Goal: Transaction & Acquisition: Purchase product/service

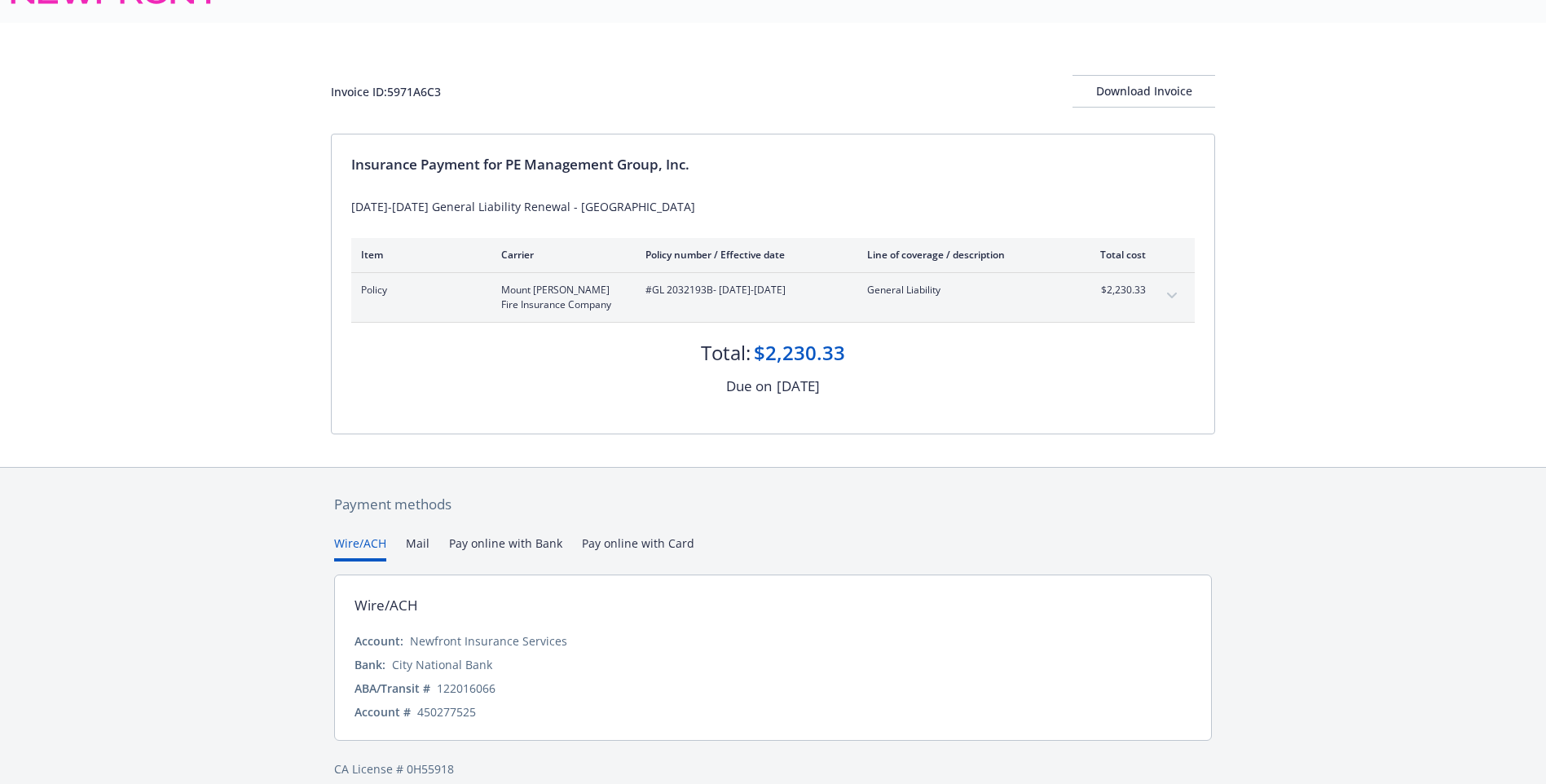
scroll to position [55, 0]
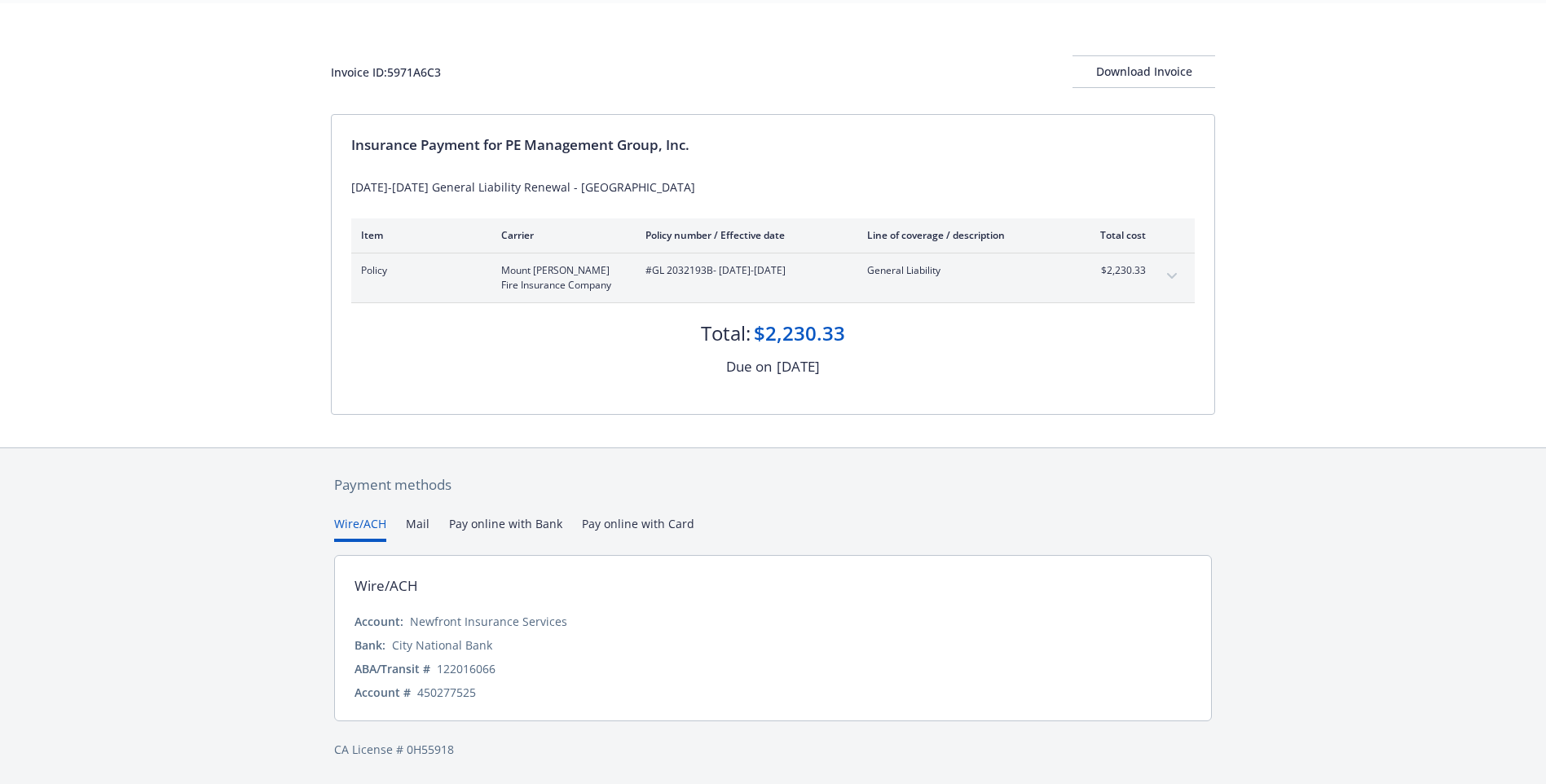
click at [516, 524] on button "Pay online with Bank" at bounding box center [505, 528] width 113 height 27
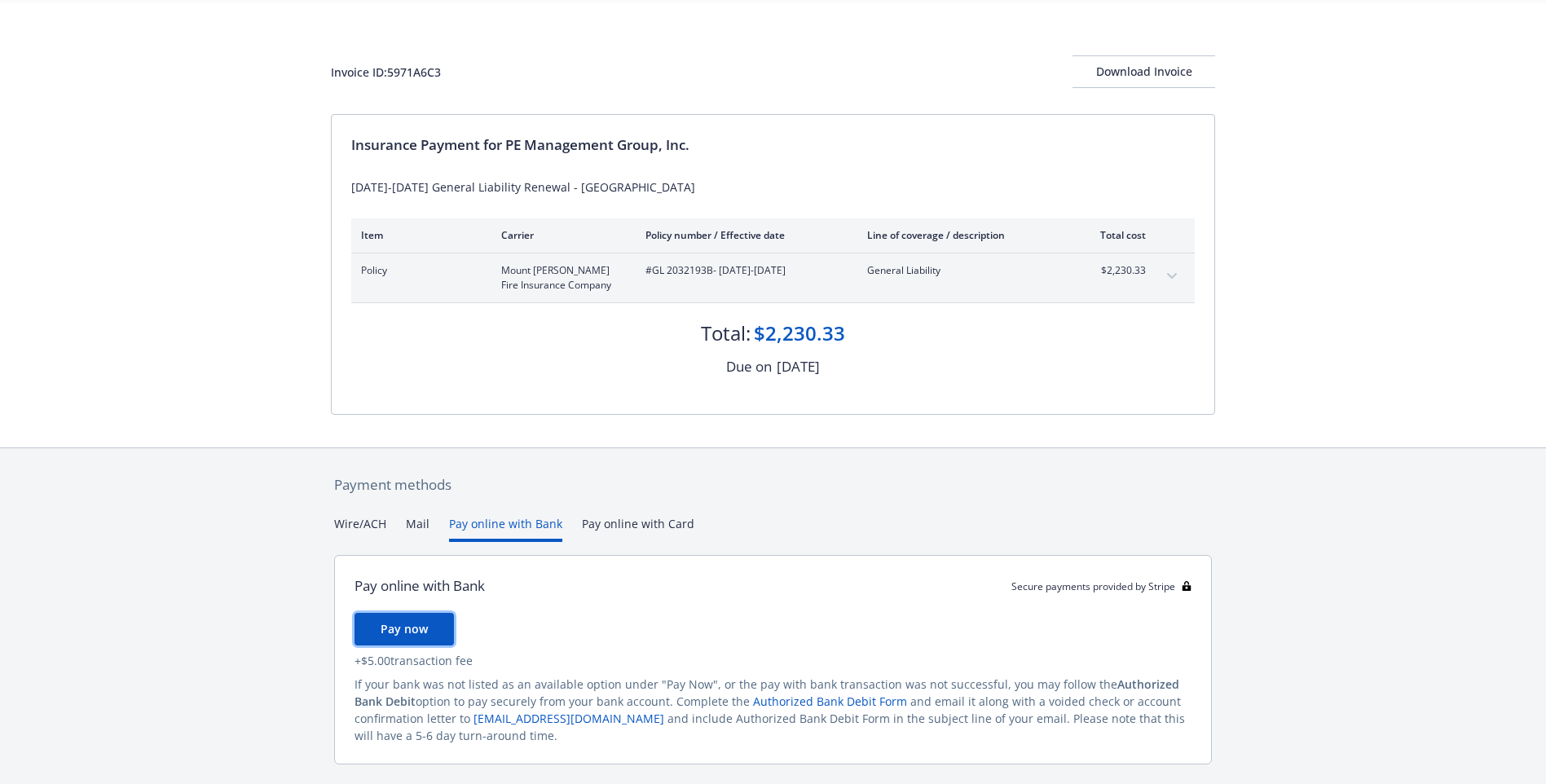
click at [408, 632] on span "Pay now" at bounding box center [404, 628] width 48 height 16
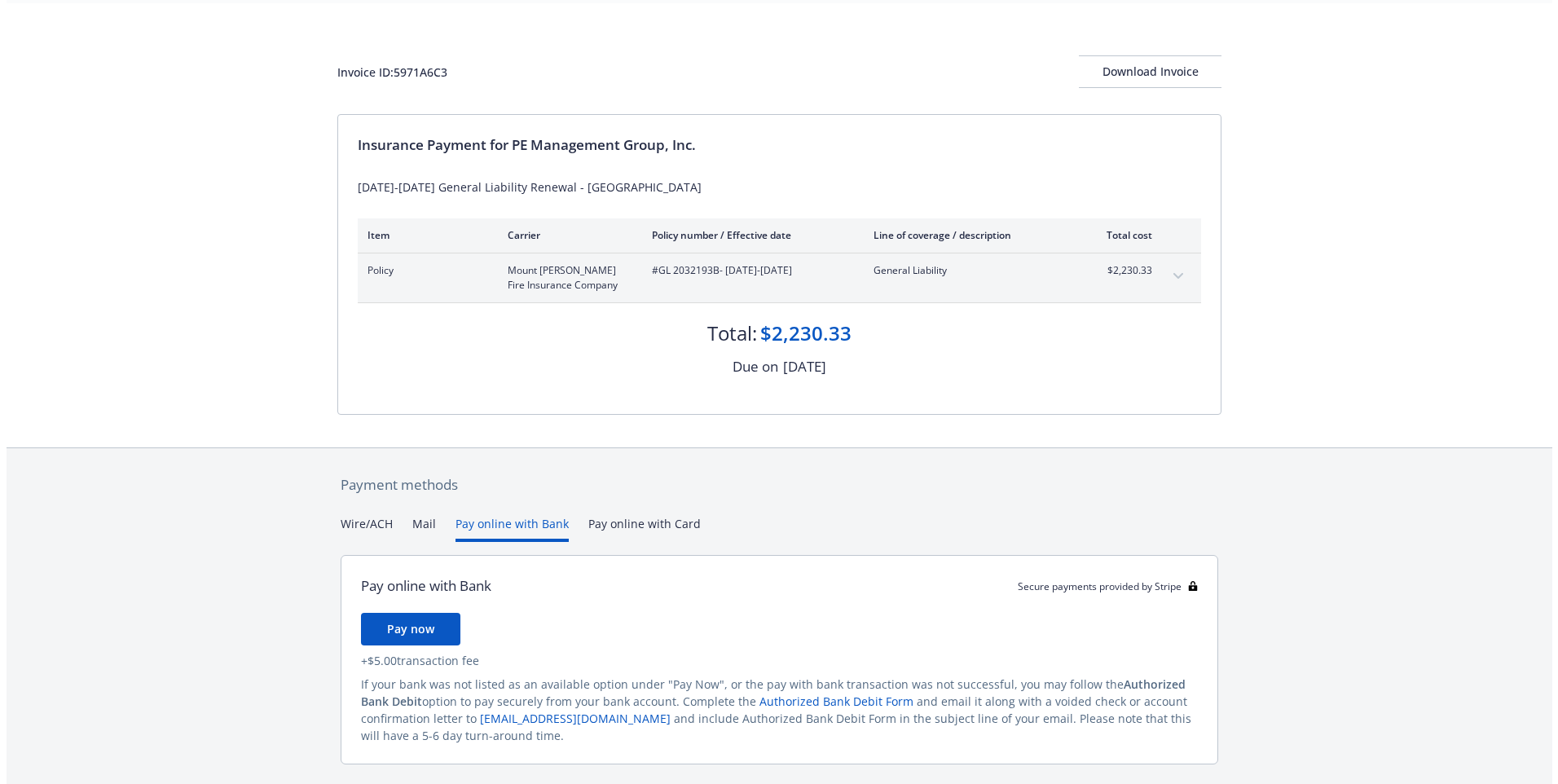
scroll to position [0, 0]
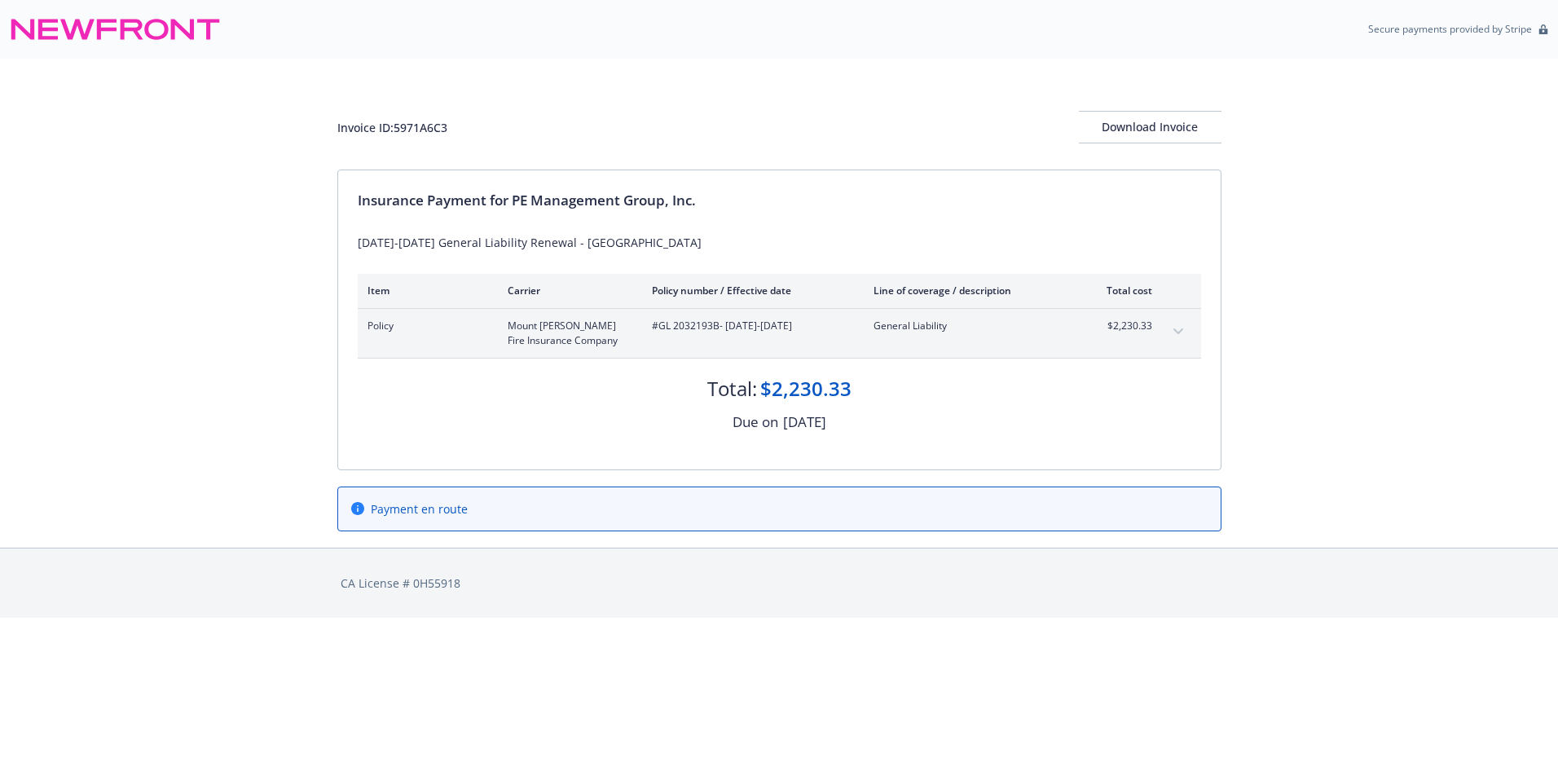
drag, startPoint x: 1022, startPoint y: 430, endPoint x: 1010, endPoint y: 435, distance: 13.0
click at [1014, 433] on div "Due on [DATE]" at bounding box center [780, 422] width 844 height 22
